Goal: Task Accomplishment & Management: Complete application form

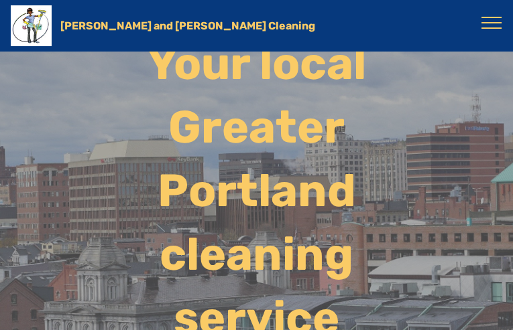
radio Cleaning-formbuilder-a "true"
type Name-formbuilder-a "ZCwwCGcI"
type input "[EMAIL_ADDRESS][DOMAIN_NAME]"
type input "9408841416"
